Goal: Task Accomplishment & Management: Complete application form

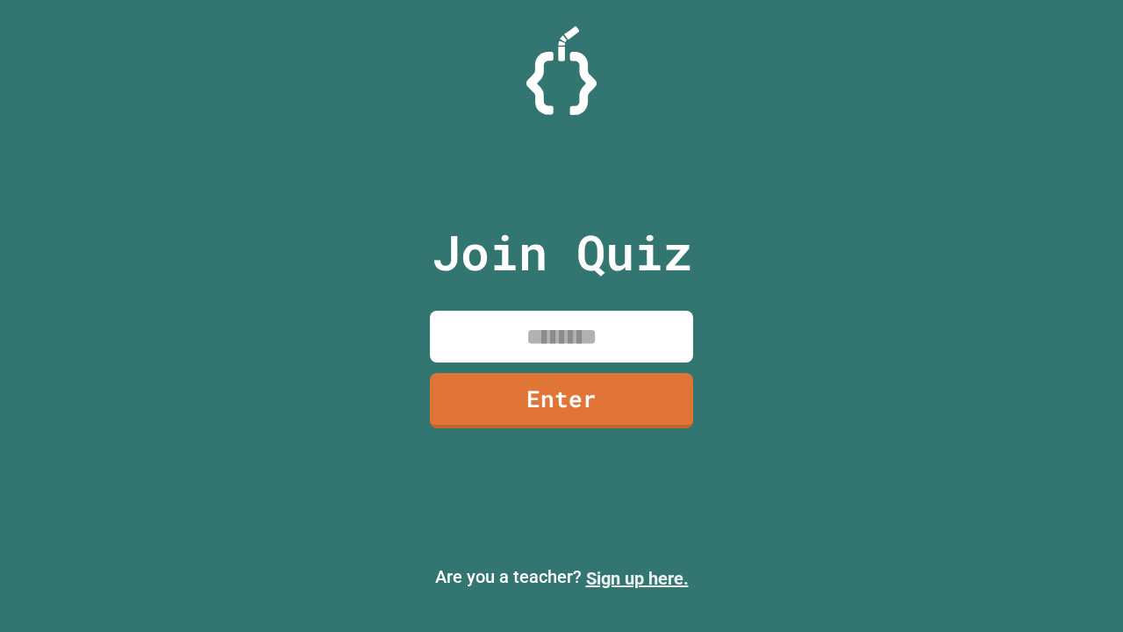
click at [637, 578] on link "Sign up here." at bounding box center [637, 578] width 103 height 21
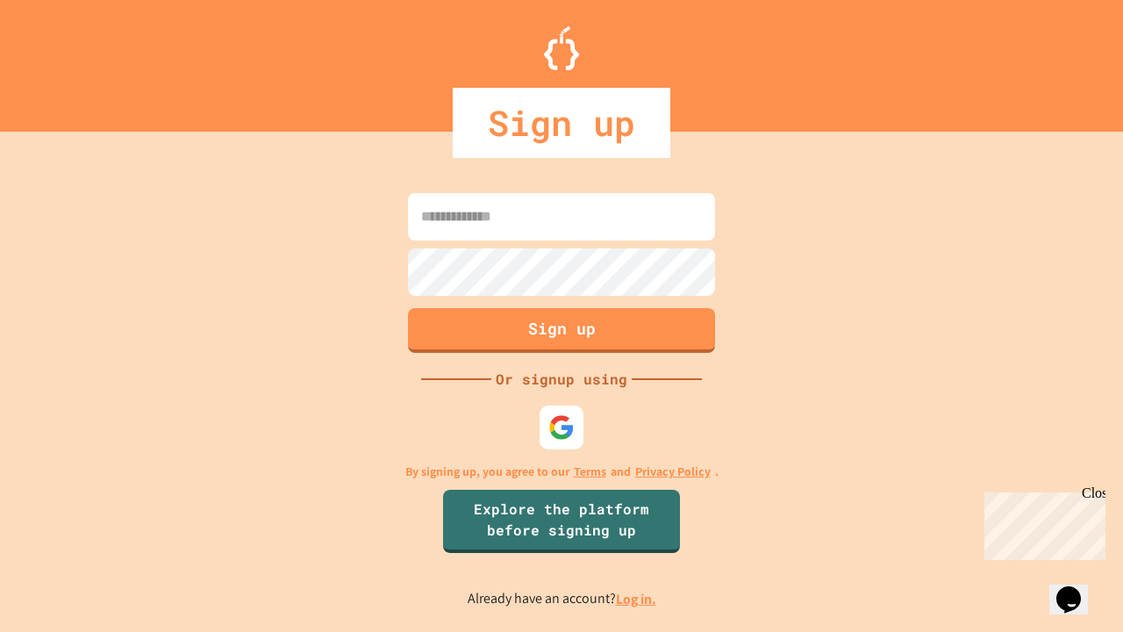
click at [637, 599] on link "Log in." at bounding box center [636, 599] width 40 height 18
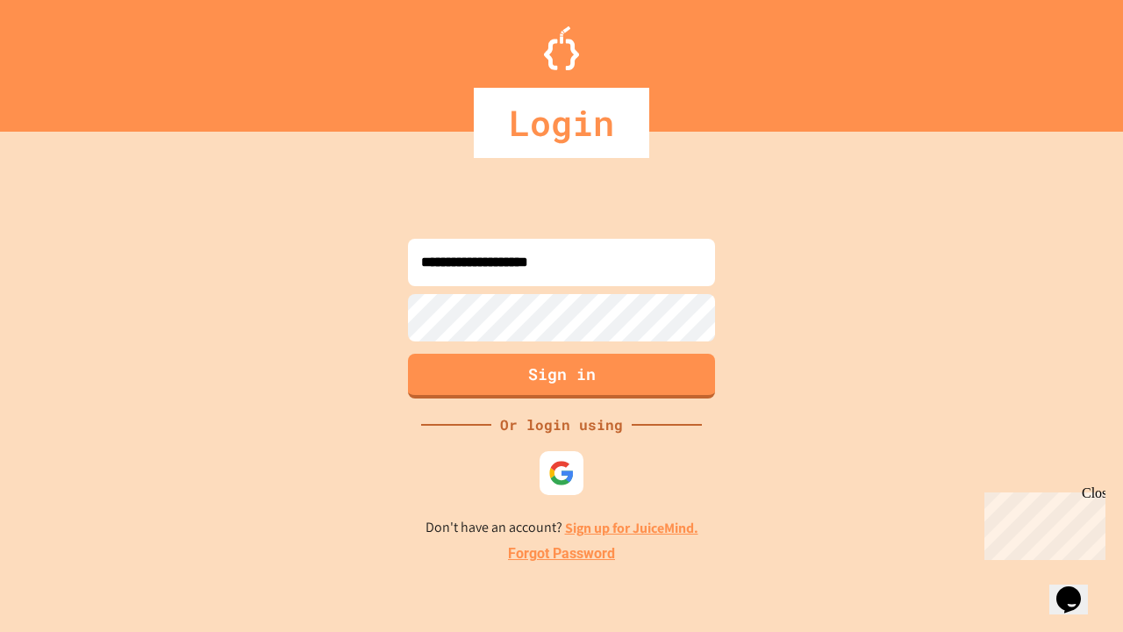
type input "**********"
